Goal: Task Accomplishment & Management: Manage account settings

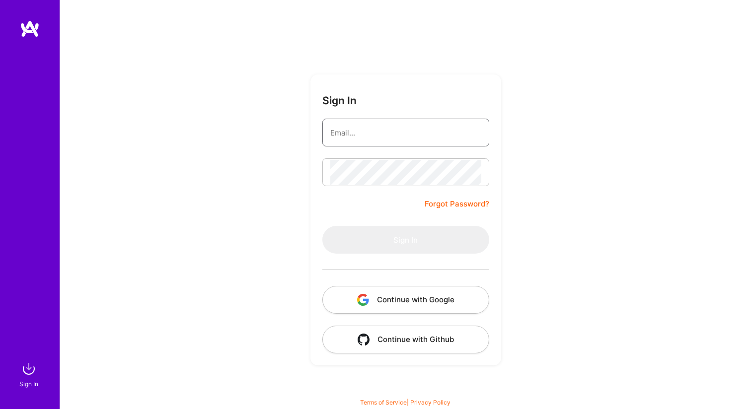
type input "[EMAIL_ADDRESS][DOMAIN_NAME]"
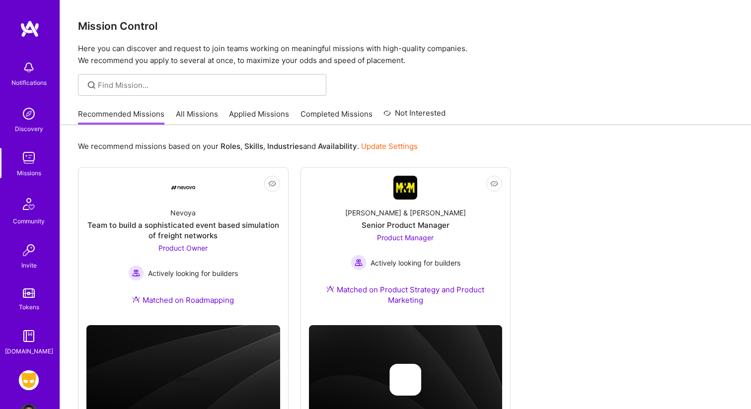
click at [22, 382] on img at bounding box center [29, 380] width 20 height 20
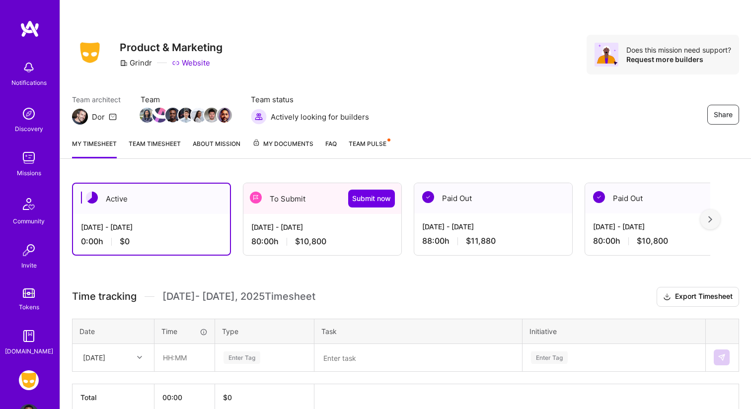
scroll to position [2, 0]
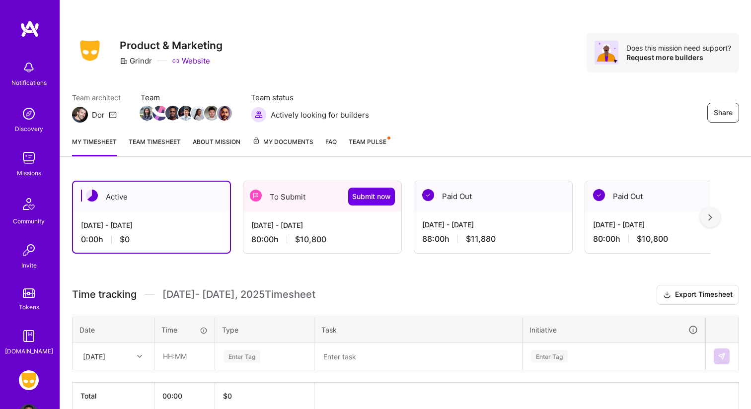
click at [299, 243] on span "$10,800" at bounding box center [310, 239] width 31 height 10
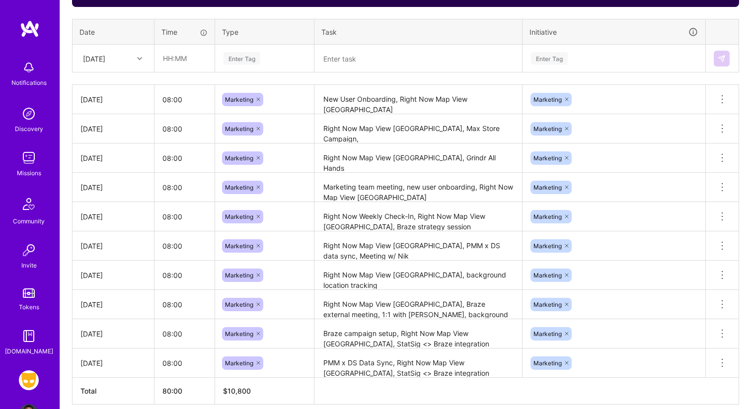
scroll to position [270, 0]
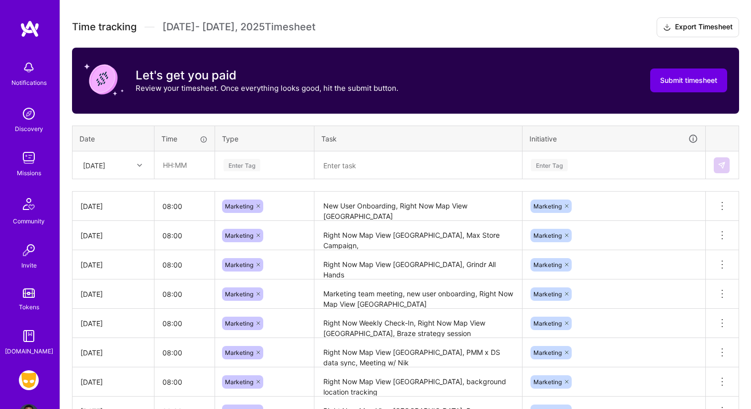
click at [139, 163] on icon at bounding box center [139, 165] width 5 height 5
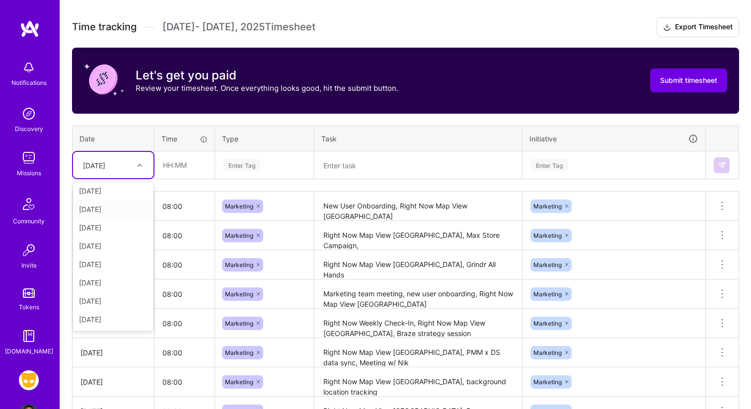
scroll to position [112, 0]
click at [117, 321] on div "[DATE]" at bounding box center [113, 320] width 80 height 18
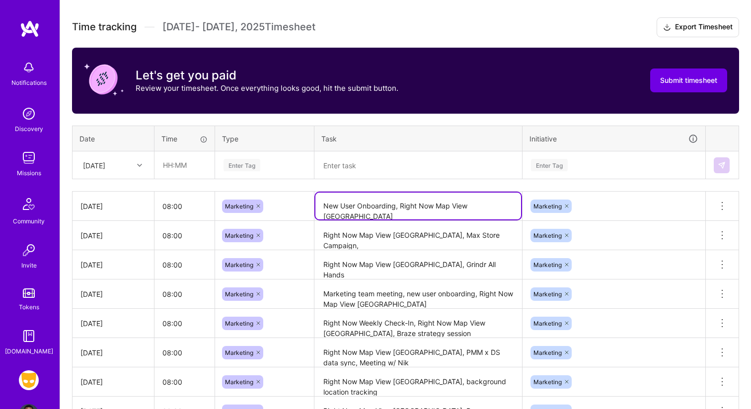
drag, startPoint x: 401, startPoint y: 207, endPoint x: 488, endPoint y: 206, distance: 86.9
click at [488, 206] on textarea "New User Onboarding, Right Now Map View [GEOGRAPHIC_DATA]" at bounding box center [418, 206] width 206 height 27
click at [358, 160] on textarea at bounding box center [418, 165] width 206 height 26
drag, startPoint x: 399, startPoint y: 203, endPoint x: 487, endPoint y: 207, distance: 88.0
click at [488, 207] on textarea "New User Onboarding, Right Now Map View [GEOGRAPHIC_DATA]" at bounding box center [418, 206] width 206 height 27
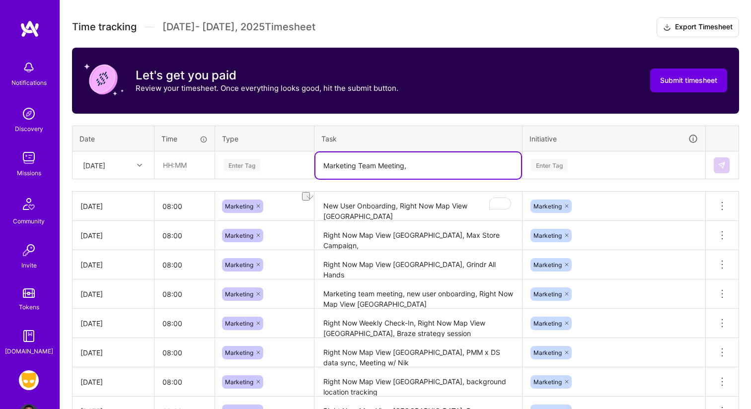
click at [451, 160] on textarea "Marketing Team Meeting," at bounding box center [418, 165] width 206 height 26
paste textarea "Right Now Map View [GEOGRAPHIC_DATA]"
type textarea "Marketing Team Meeting, Right Now Map View [GEOGRAPHIC_DATA]"
click at [484, 210] on textarea "New User Onboarding, Right Now Map View [GEOGRAPHIC_DATA]" at bounding box center [418, 207] width 206 height 28
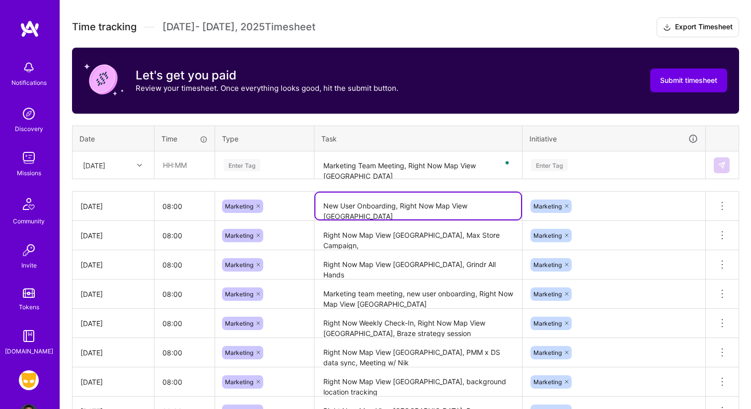
click at [251, 163] on div "Enter Tag" at bounding box center [241, 164] width 37 height 15
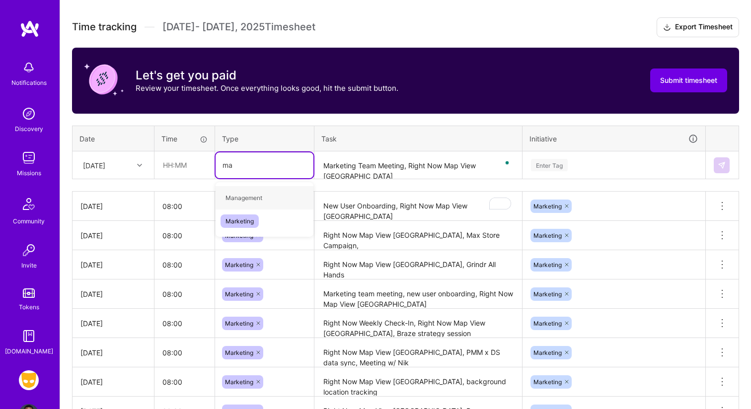
type input "mar"
click at [248, 198] on span "Marketing" at bounding box center [239, 197] width 38 height 13
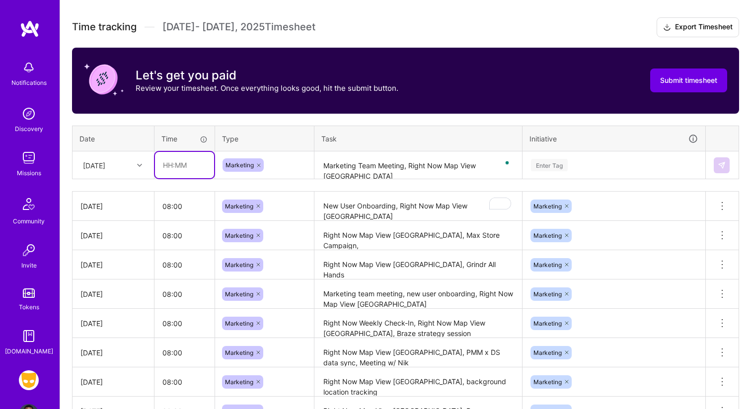
click at [180, 161] on input "text" at bounding box center [184, 165] width 59 height 26
type input "08:00"
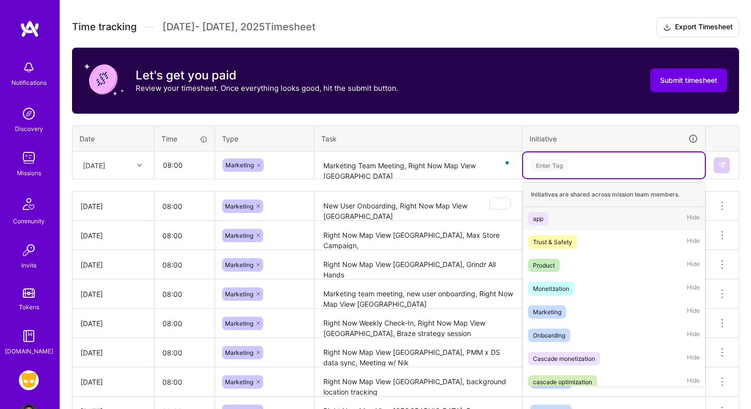
click at [539, 162] on div "Enter Tag" at bounding box center [549, 164] width 37 height 15
click at [566, 307] on div "Marketing Hide" at bounding box center [614, 311] width 182 height 23
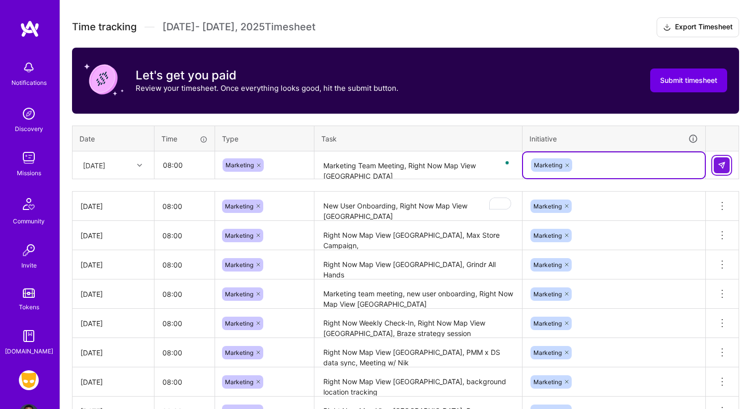
click at [722, 168] on img at bounding box center [721, 165] width 8 height 8
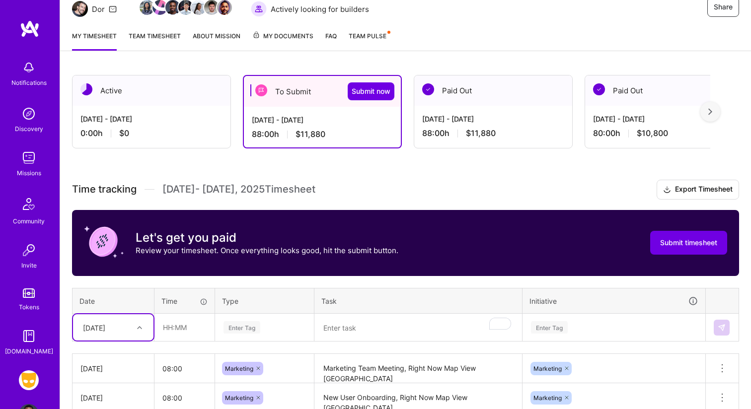
scroll to position [0, 0]
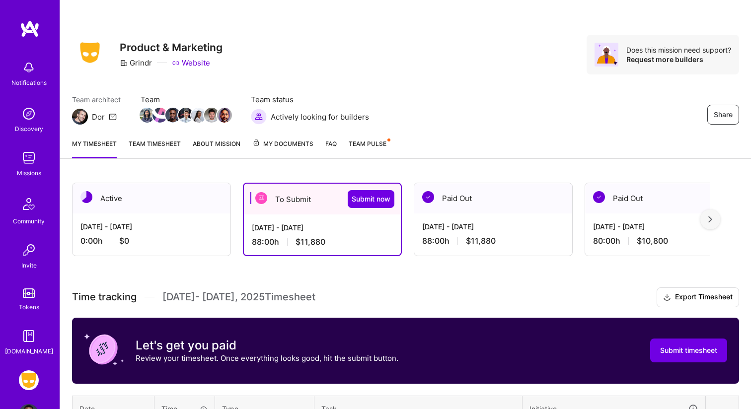
click at [435, 209] on div "Paid Out" at bounding box center [493, 198] width 158 height 30
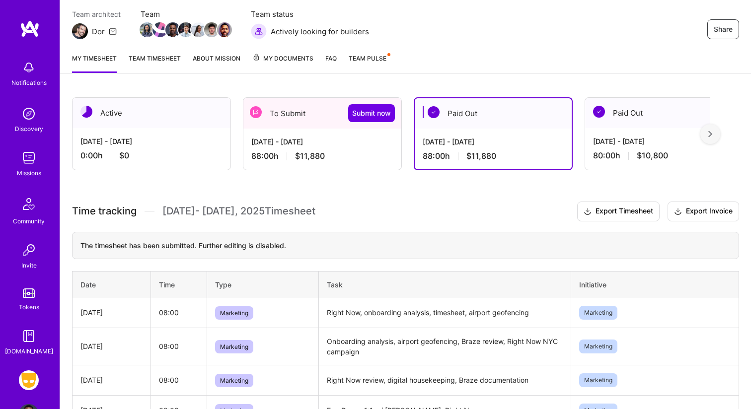
scroll to position [78, 0]
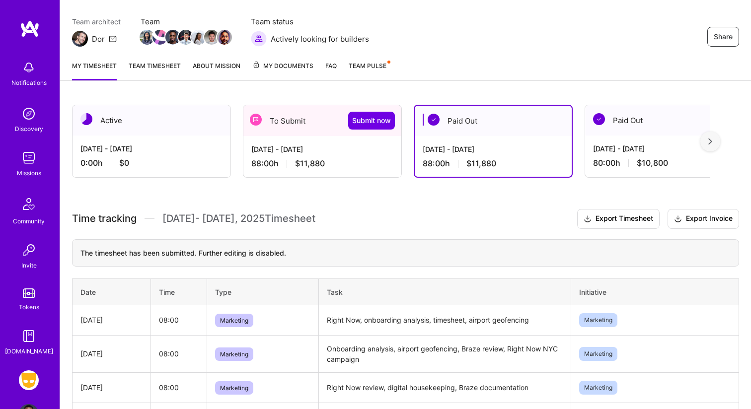
click at [292, 112] on div "To Submit Submit now" at bounding box center [322, 120] width 158 height 31
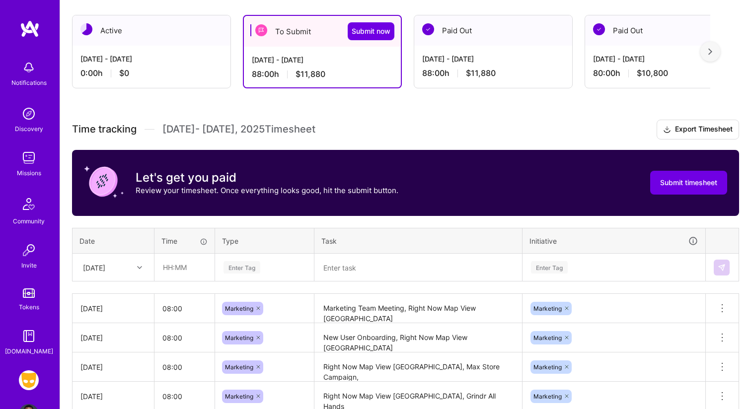
scroll to position [202, 0]
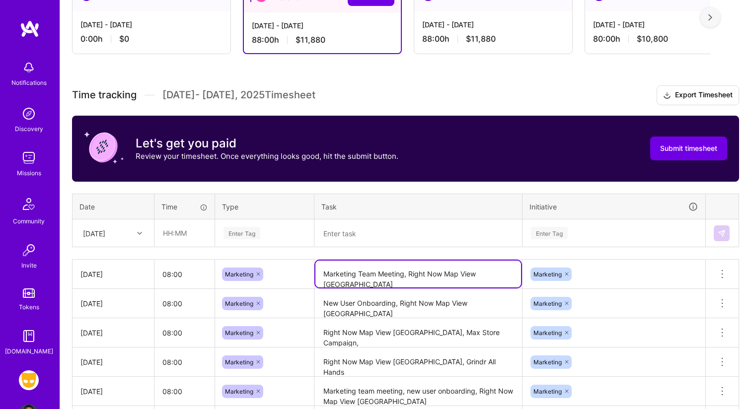
click at [496, 276] on textarea "Marketing Team Meeting, Right Now Map View [GEOGRAPHIC_DATA]" at bounding box center [418, 274] width 206 height 27
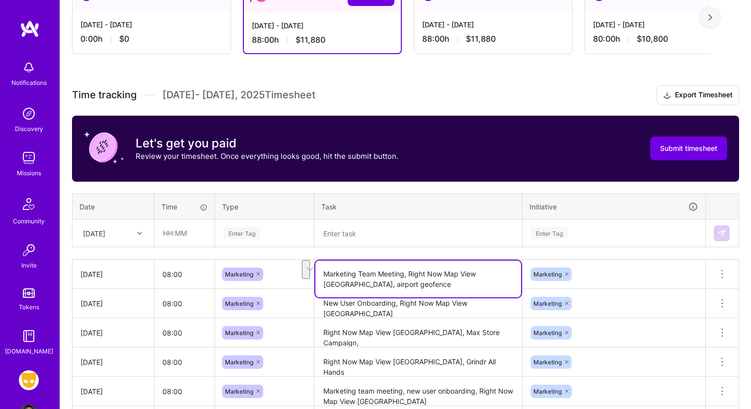
drag, startPoint x: 473, startPoint y: 282, endPoint x: 277, endPoint y: 277, distance: 196.2
click at [277, 277] on tr "[DATE] 08:00 Marketing Marketing Team Meeting, Right Now Map View [GEOGRAPHIC_D…" at bounding box center [405, 274] width 666 height 29
click at [427, 290] on textarea "Marketing Team Meeting, Right Now Map View [GEOGRAPHIC_DATA], airport geofence" at bounding box center [418, 279] width 206 height 37
click at [397, 241] on textarea at bounding box center [418, 233] width 206 height 26
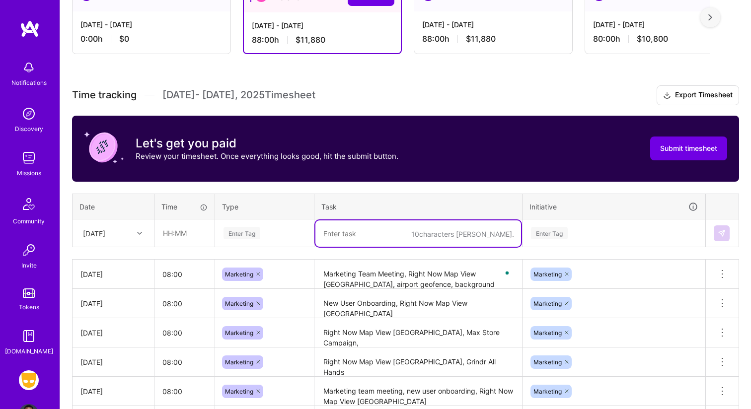
click at [457, 285] on textarea "Marketing Team Meeting, Right Now Map View [GEOGRAPHIC_DATA], airport geofence,…" at bounding box center [418, 275] width 206 height 28
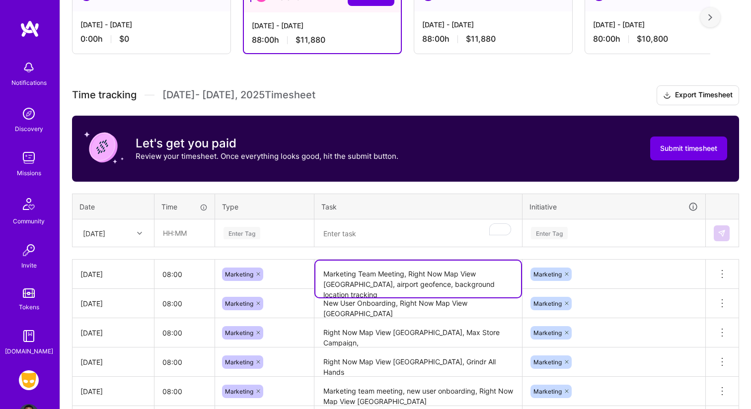
type textarea "Marketing Team Meeting, Right Now Map View [GEOGRAPHIC_DATA], airport geofence,…"
click at [615, 205] on div "Initiative" at bounding box center [613, 206] width 169 height 11
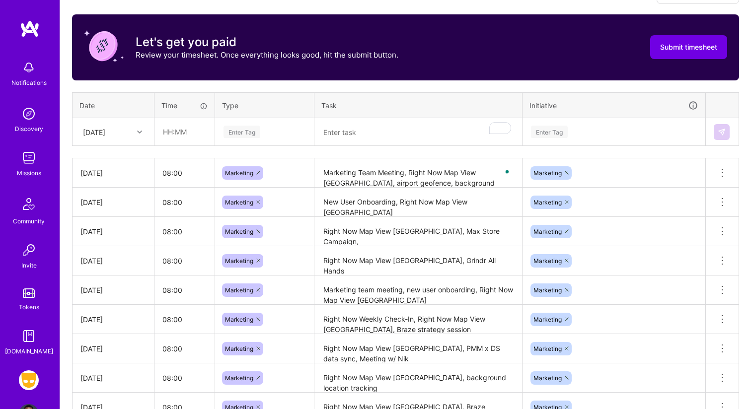
scroll to position [0, 0]
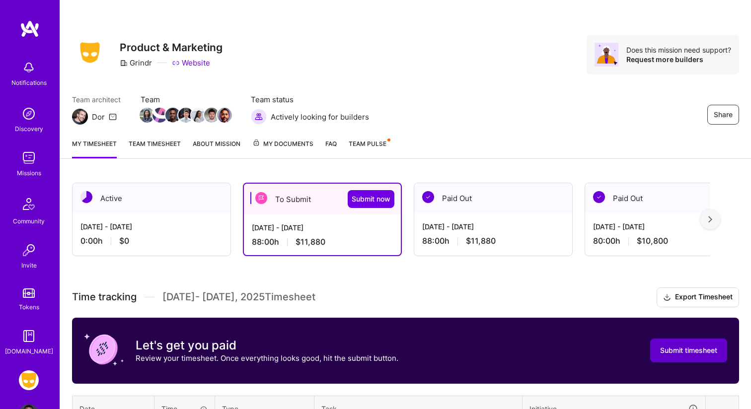
click at [680, 348] on span "Submit timesheet" at bounding box center [688, 351] width 57 height 10
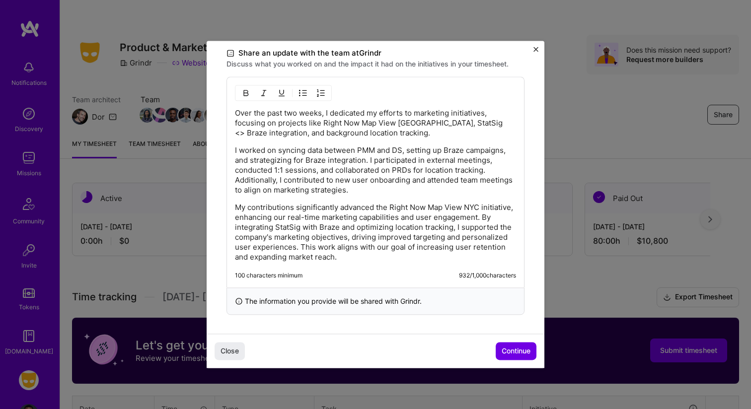
scroll to position [304, 0]
click at [498, 349] on button "Continue" at bounding box center [516, 352] width 41 height 18
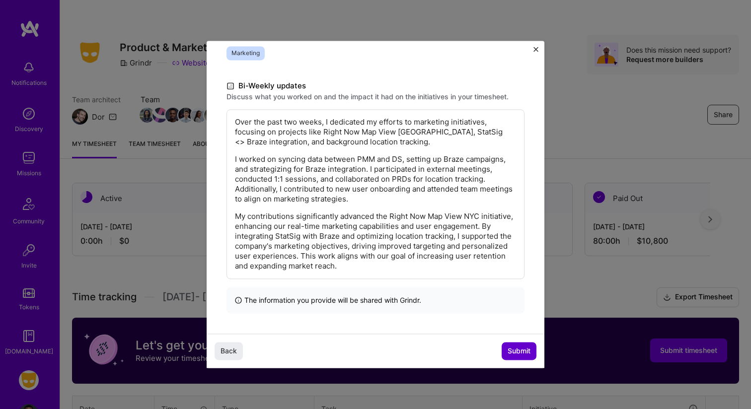
click at [505, 354] on button "Submit" at bounding box center [518, 352] width 35 height 18
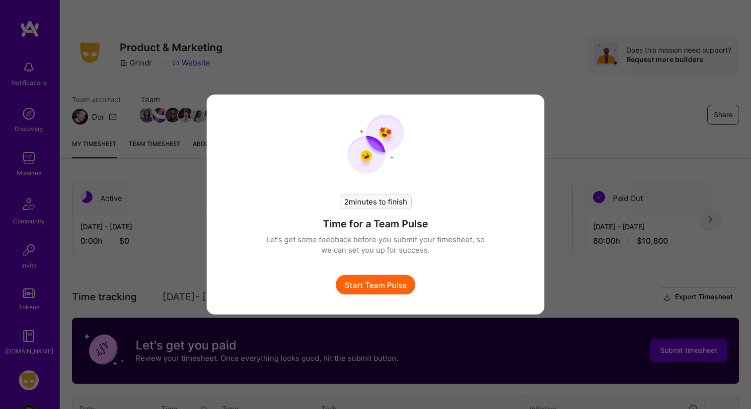
click at [376, 280] on button "Start Team Pulse" at bounding box center [375, 285] width 79 height 20
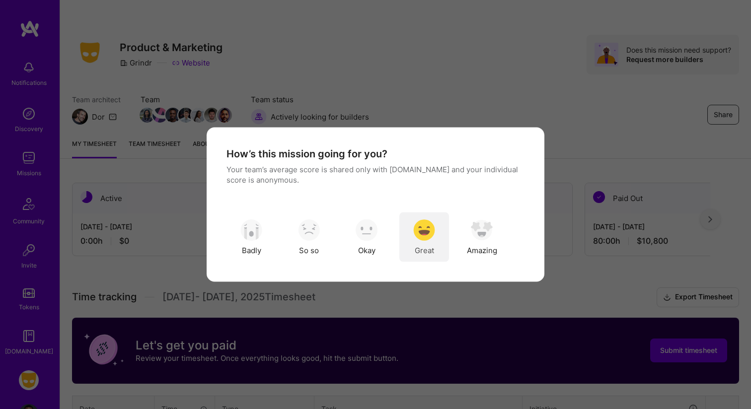
click at [425, 233] on img "modal" at bounding box center [424, 230] width 22 height 22
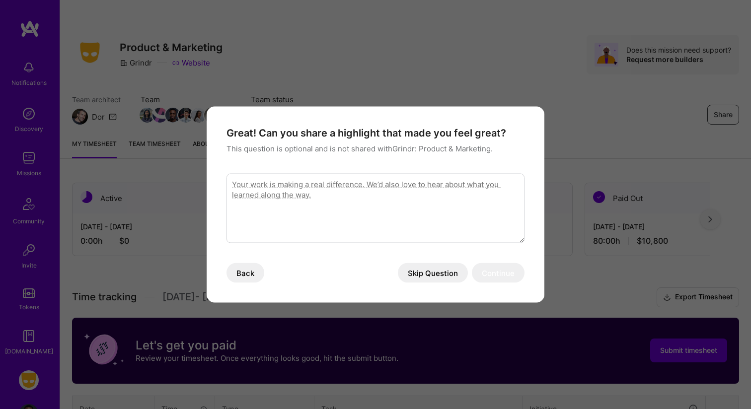
click at [445, 271] on button "Skip Question" at bounding box center [433, 273] width 70 height 20
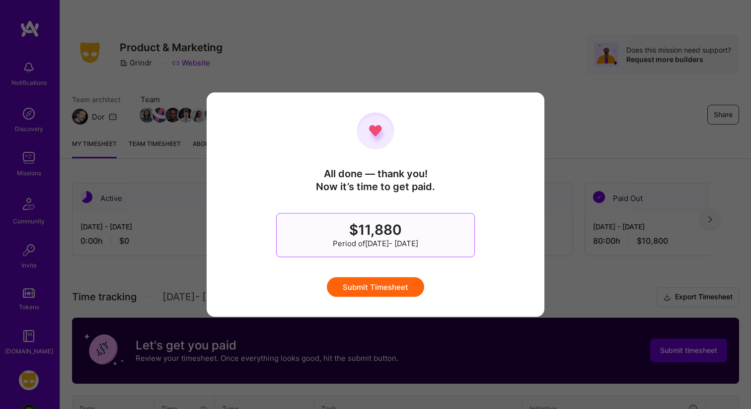
click at [402, 289] on button "Submit Timesheet" at bounding box center [375, 287] width 97 height 20
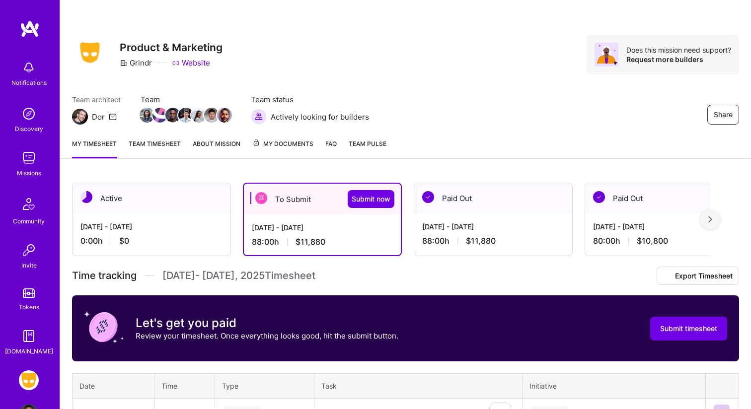
click at [150, 202] on div "Active" at bounding box center [151, 198] width 158 height 30
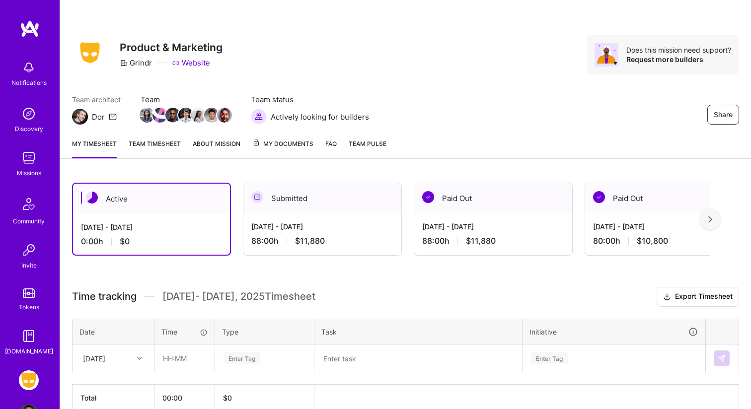
scroll to position [51, 0]
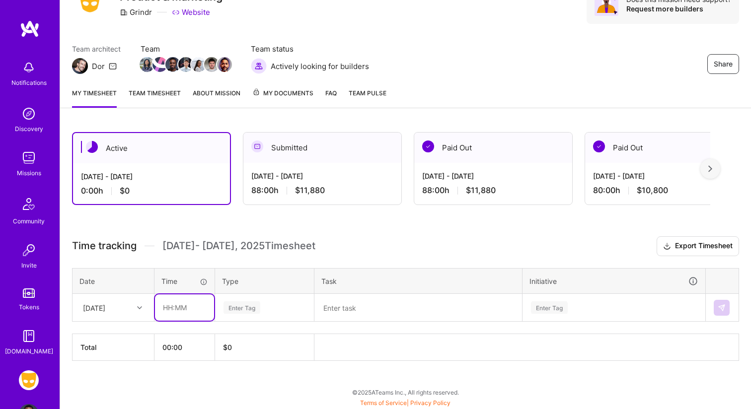
click at [168, 306] on input "text" at bounding box center [184, 307] width 59 height 26
type input "08:00"
click at [248, 307] on div "Enter Tag" at bounding box center [241, 307] width 37 height 15
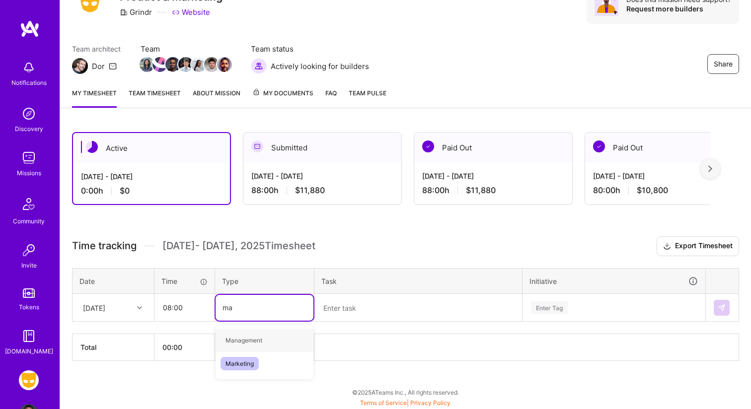
type input "mar"
click at [274, 338] on div "Marketing" at bounding box center [264, 340] width 98 height 23
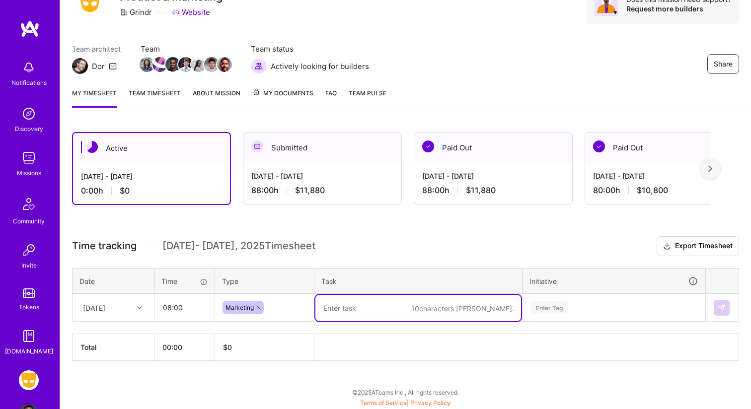
click at [339, 302] on textarea "To enrich screen reader interactions, please activate Accessibility in Grammarl…" at bounding box center [418, 308] width 206 height 26
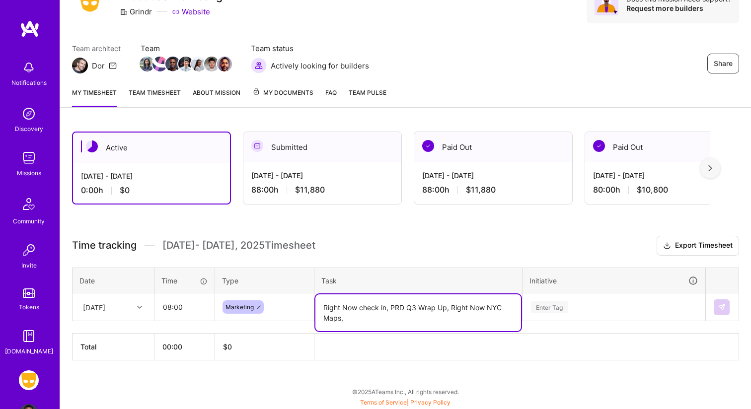
click at [553, 309] on div "Enter Tag" at bounding box center [614, 307] width 182 height 26
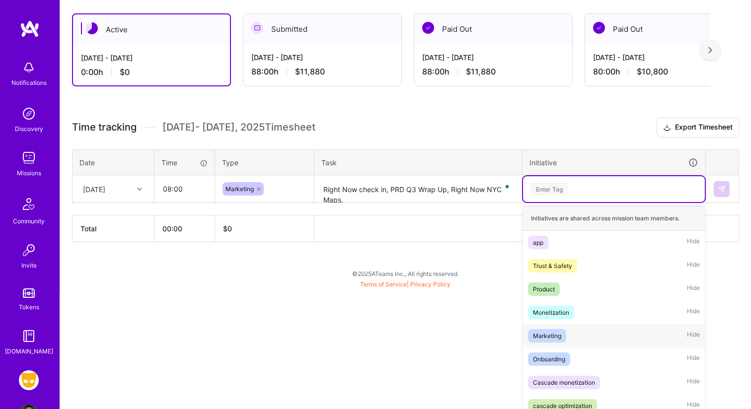
click at [556, 338] on div "Marketing" at bounding box center [547, 336] width 28 height 10
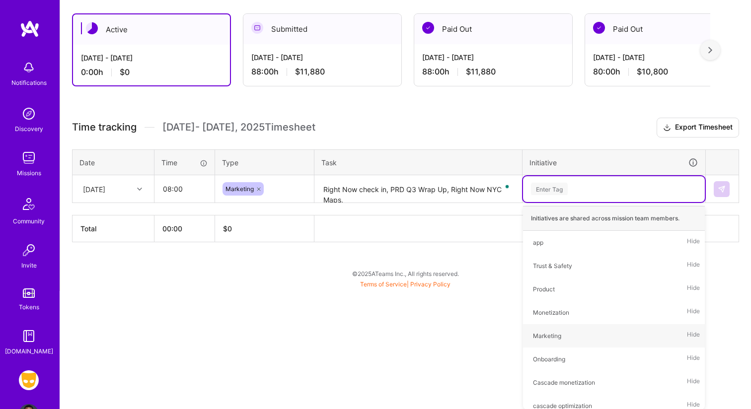
scroll to position [51, 0]
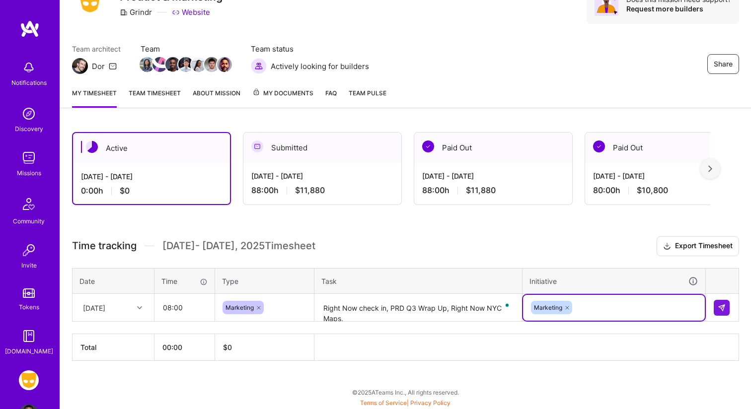
click at [486, 314] on textarea "Right Now check in, PRD Q3 Wrap Up, Right Now NYC Maps," at bounding box center [418, 308] width 206 height 26
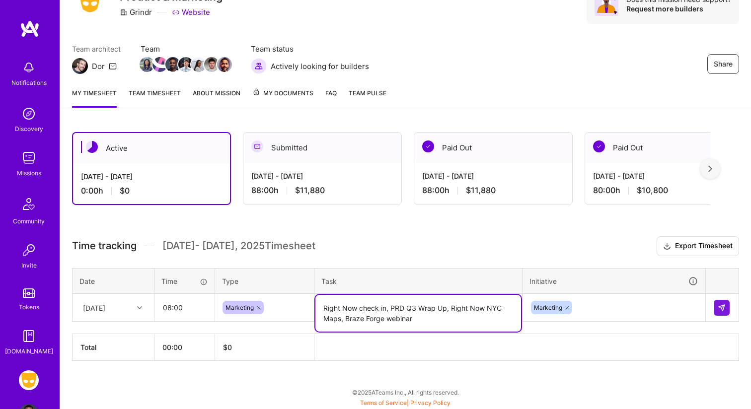
type textarea "Right Now check in, PRD Q3 Wrap Up, Right Now NYC Maps, Braze Forge webinar"
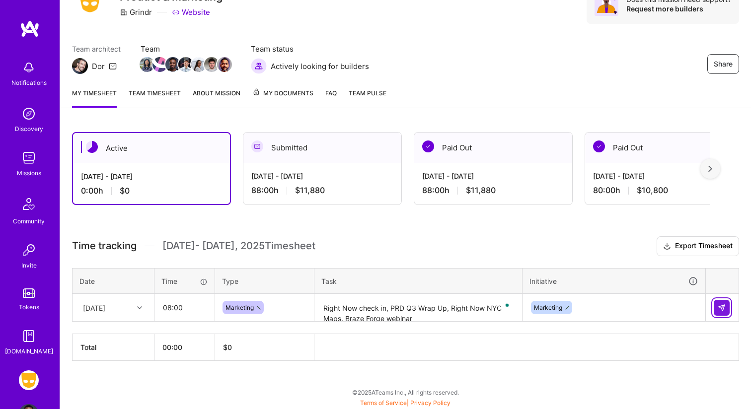
click at [718, 310] on img at bounding box center [721, 308] width 8 height 8
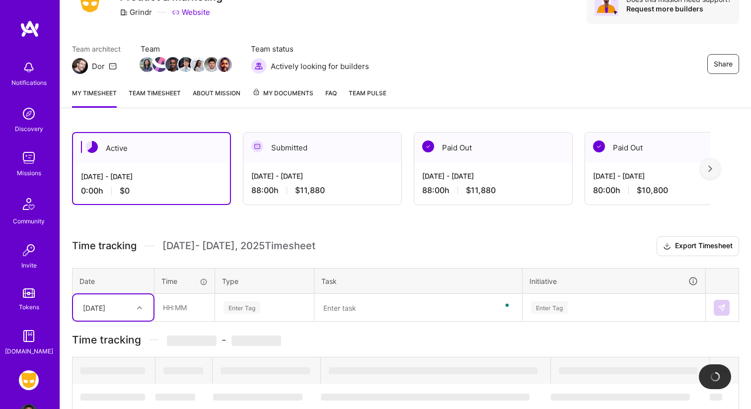
click at [334, 166] on div "[DATE] - [DATE] 88:00 h $11,880" at bounding box center [322, 183] width 158 height 41
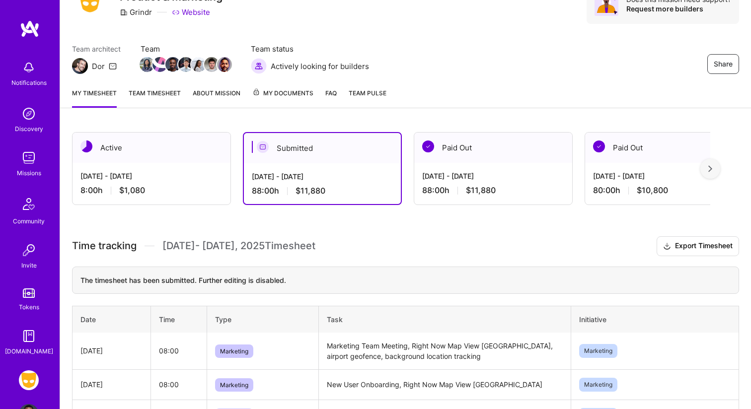
click at [473, 361] on td "Marketing Team Meeting, Right Now Map View [GEOGRAPHIC_DATA], airport geofence,…" at bounding box center [445, 351] width 252 height 37
click at [444, 358] on td "Marketing Team Meeting, Right Now Map View [GEOGRAPHIC_DATA], airport geofence,…" at bounding box center [445, 351] width 252 height 37
click at [163, 163] on div "[DATE] - [DATE] 8:00 h $1,080" at bounding box center [151, 183] width 158 height 41
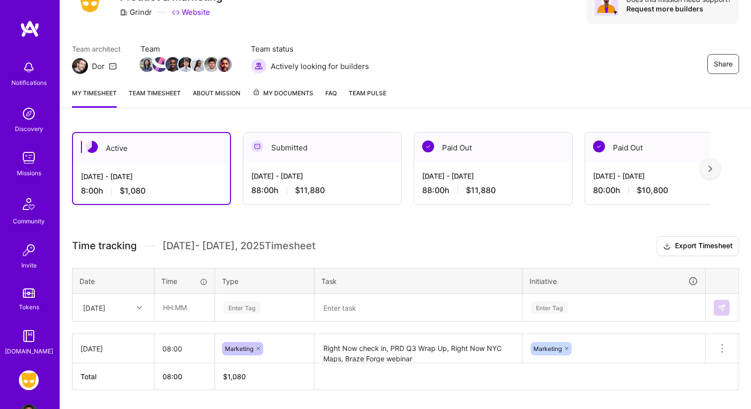
scroll to position [80, 0]
